Goal: Find specific page/section: Find specific page/section

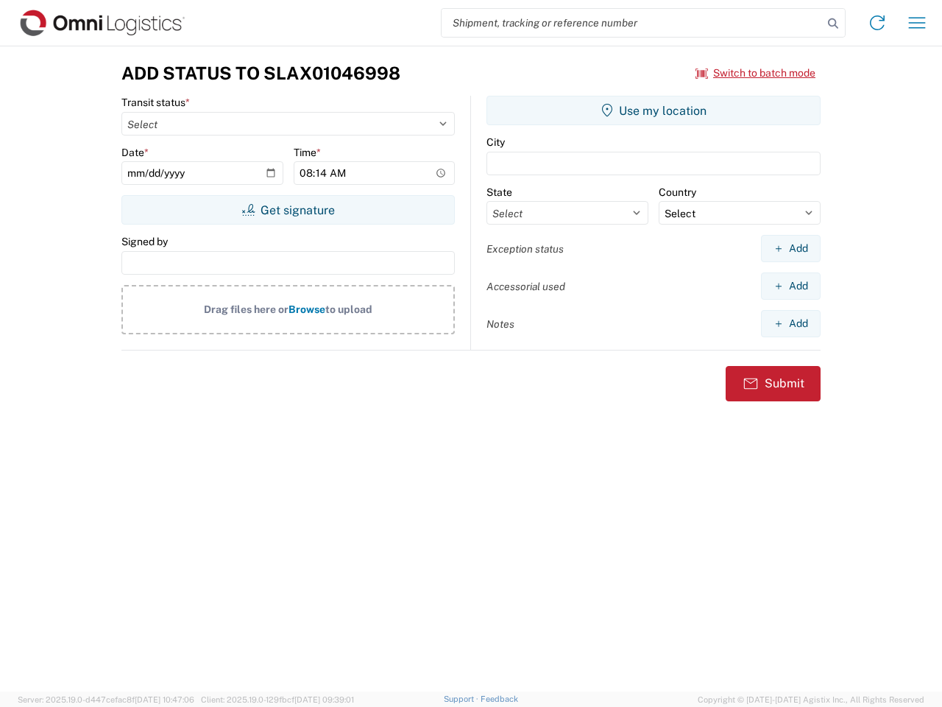
click at [632, 23] on input "search" at bounding box center [632, 23] width 381 height 28
click at [833, 24] on icon at bounding box center [833, 23] width 21 height 21
click at [877, 23] on icon at bounding box center [878, 23] width 24 height 24
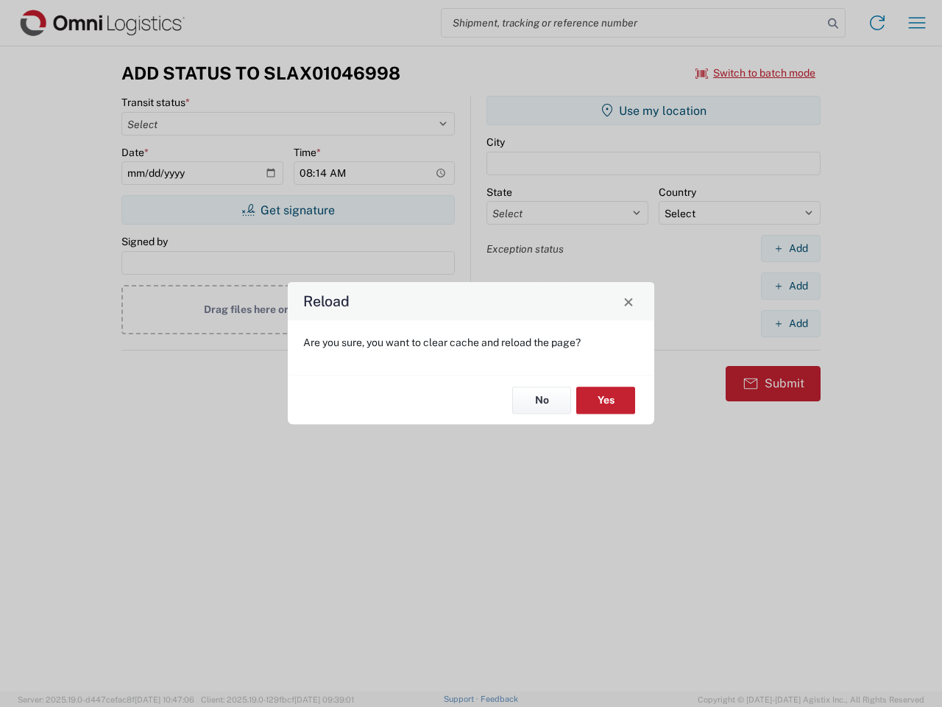
click at [917, 23] on div "Reload Are you sure, you want to clear cache and reload the page? No Yes" at bounding box center [471, 353] width 942 height 707
click at [756, 73] on div "Reload Are you sure, you want to clear cache and reload the page? No Yes" at bounding box center [471, 353] width 942 height 707
click at [288, 210] on div "Reload Are you sure, you want to clear cache and reload the page? No Yes" at bounding box center [471, 353] width 942 height 707
click at [654, 110] on div "Reload Are you sure, you want to clear cache and reload the page? No Yes" at bounding box center [471, 353] width 942 height 707
click at [791, 248] on div "Reload Are you sure, you want to clear cache and reload the page? No Yes" at bounding box center [471, 353] width 942 height 707
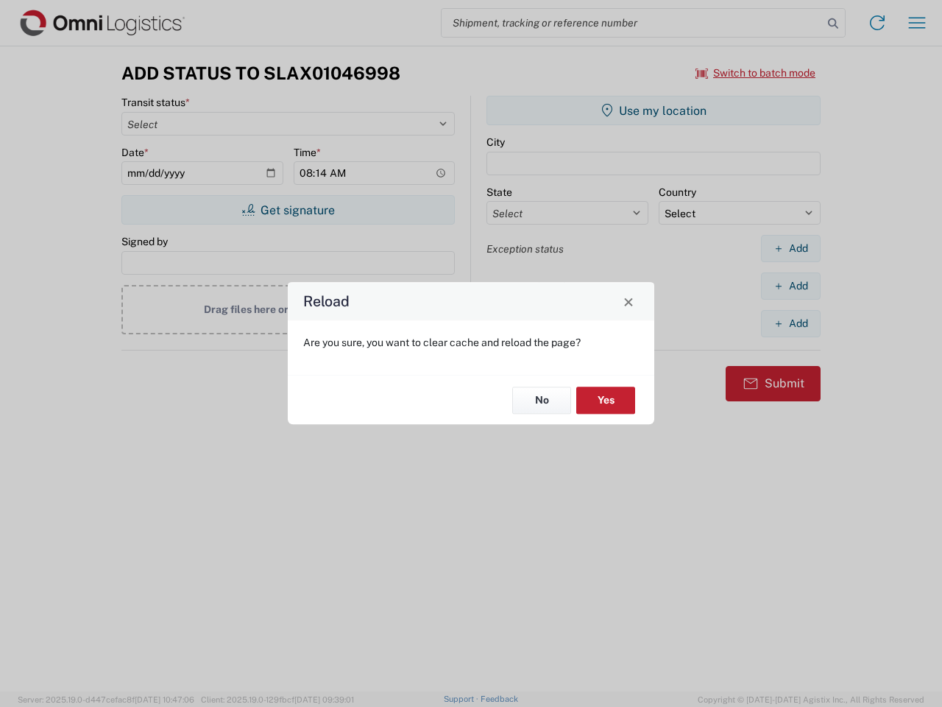
click at [791, 286] on div "Reload Are you sure, you want to clear cache and reload the page? No Yes" at bounding box center [471, 353] width 942 height 707
click at [791, 323] on div "Reload Are you sure, you want to clear cache and reload the page? No Yes" at bounding box center [471, 353] width 942 height 707
